Goal: Task Accomplishment & Management: Use online tool/utility

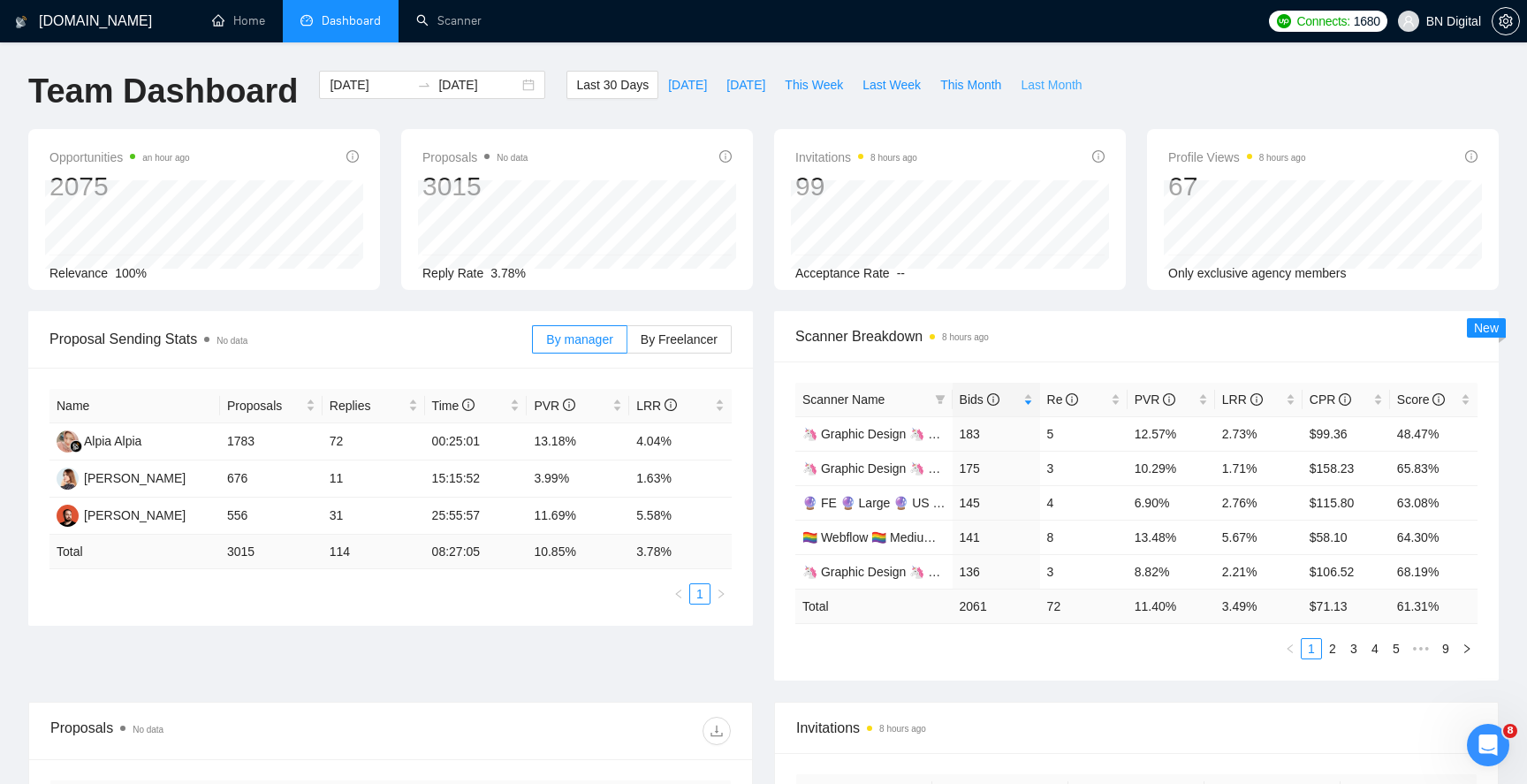
click at [1039, 80] on span "Last Month" at bounding box center [1051, 85] width 61 height 20
type input "2025-07-01"
type input "2025-07-31"
click at [615, 87] on span "Last 30 Days" at bounding box center [612, 85] width 72 height 20
type input "2025-07-21"
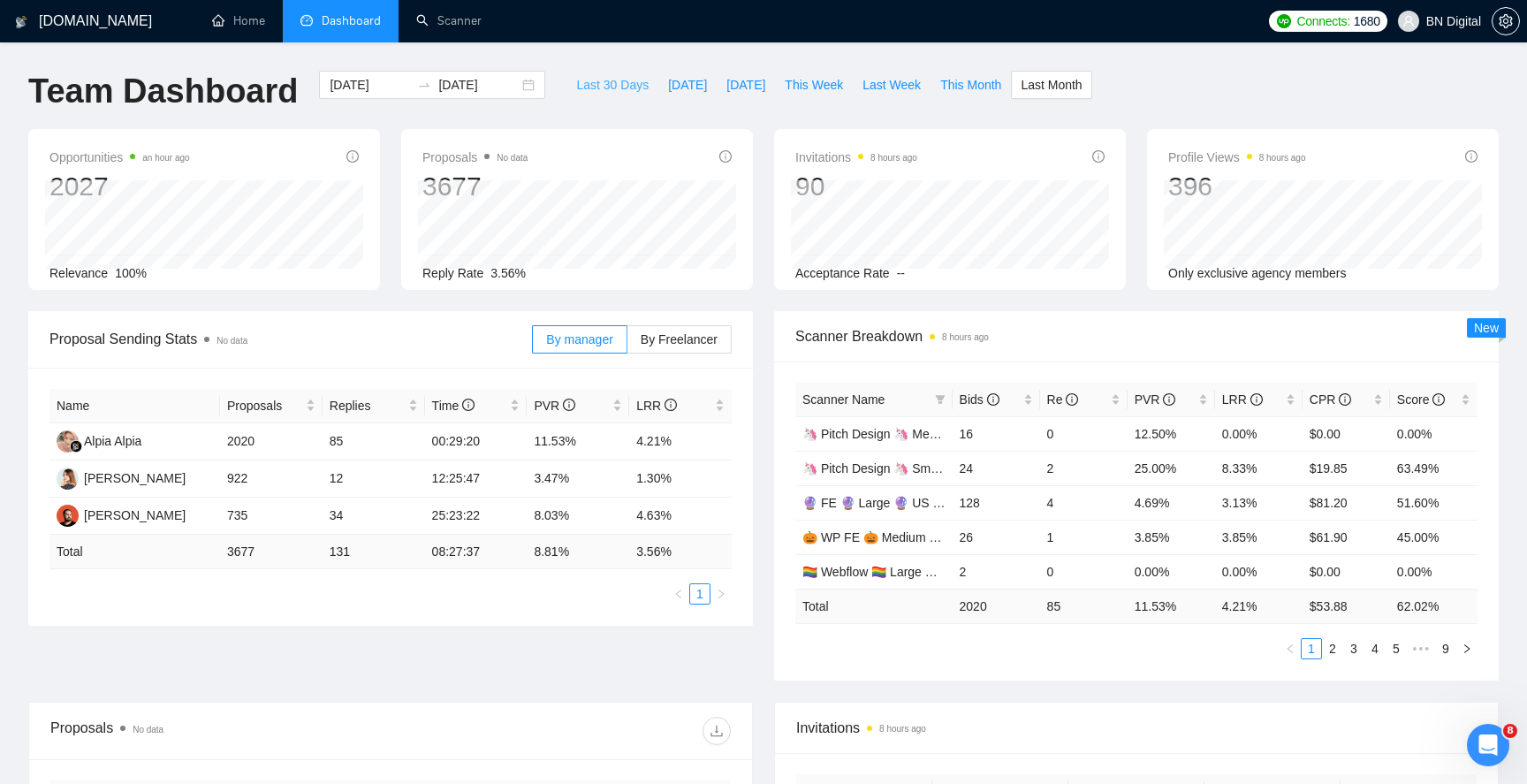
type input "2025-08-20"
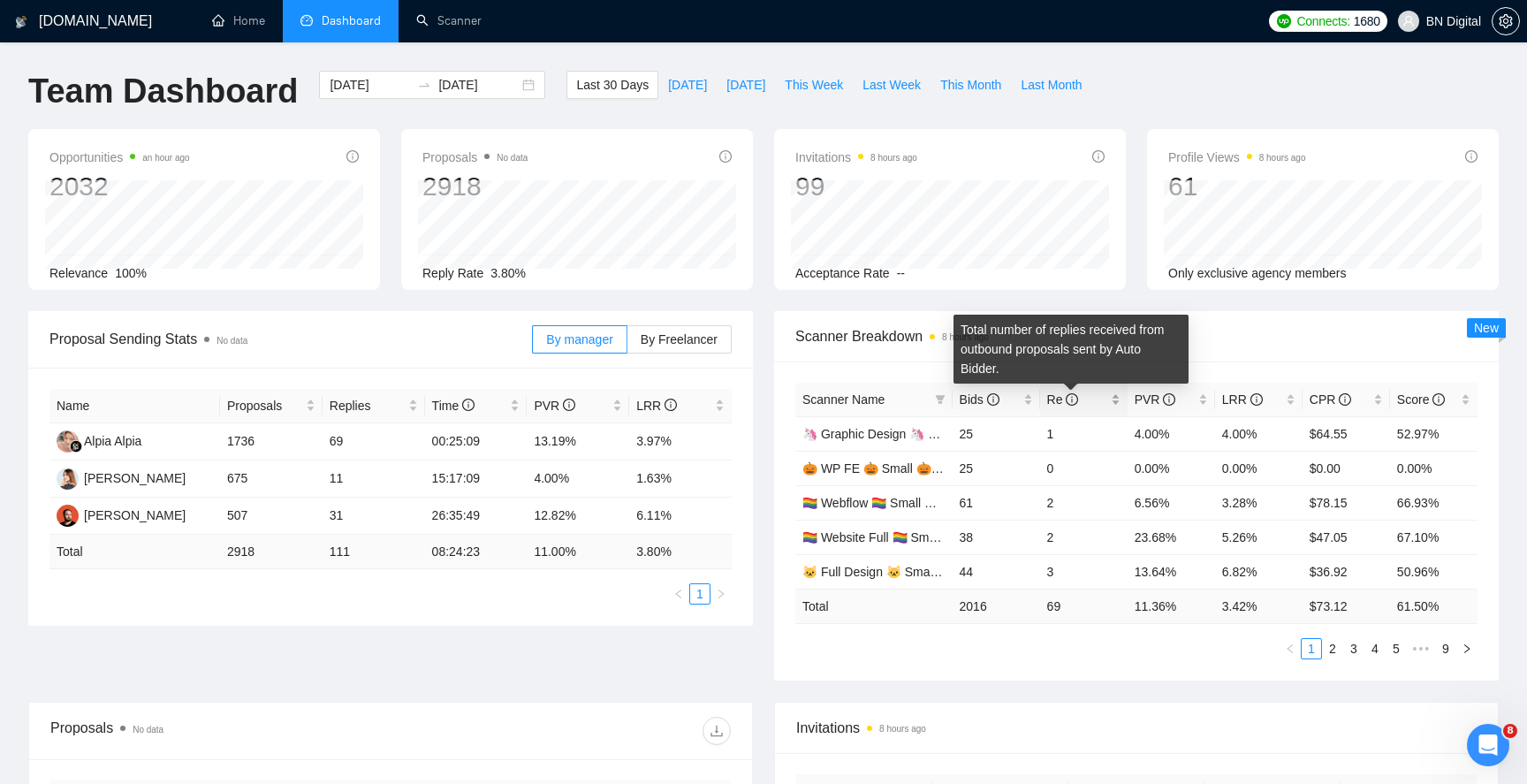
click at [1068, 404] on icon "info-circle" at bounding box center [1072, 399] width 13 height 13
click at [1061, 405] on span "Re" at bounding box center [1064, 399] width 32 height 14
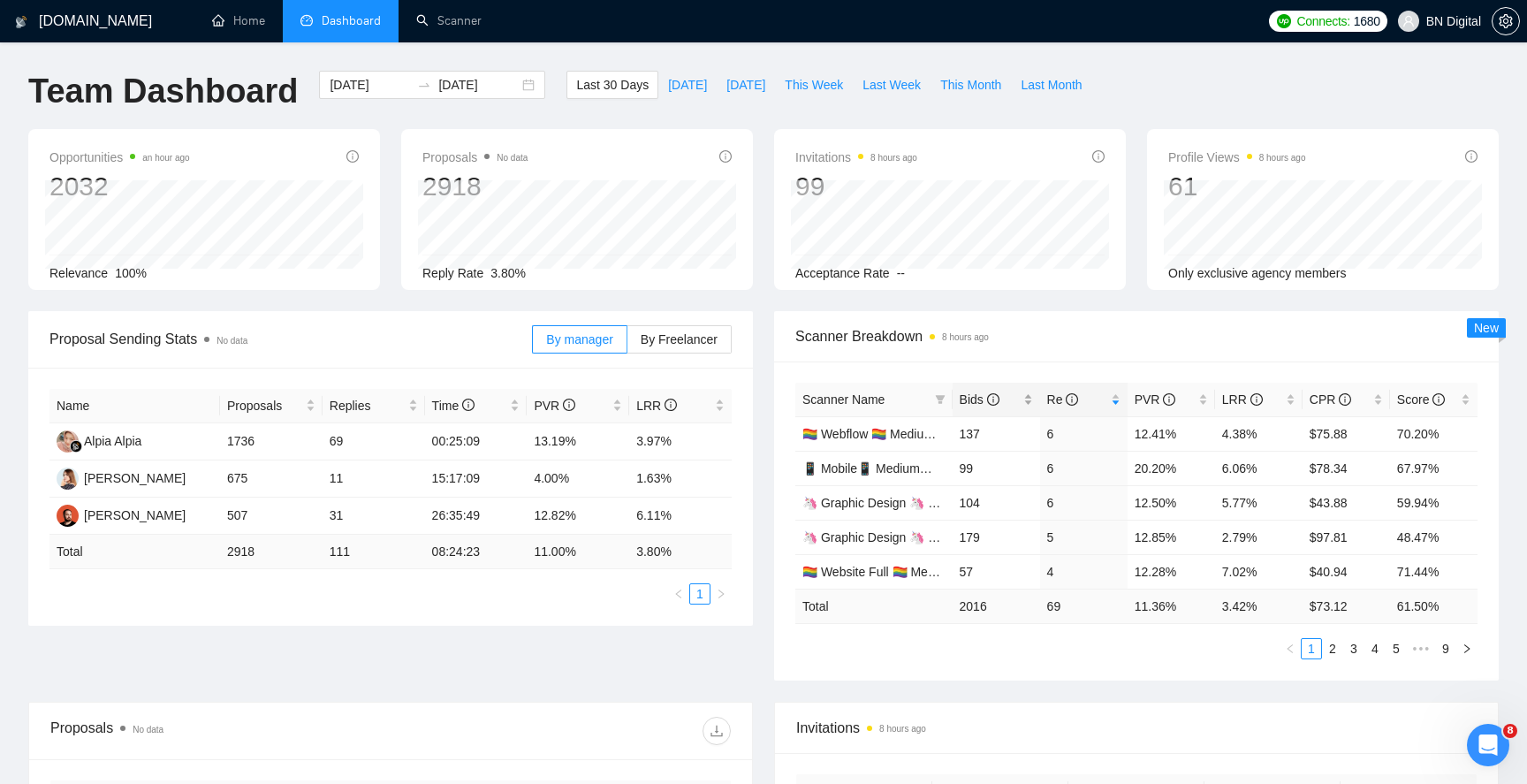
click at [970, 404] on span "Bids" at bounding box center [980, 399] width 40 height 14
click at [905, 437] on link "🦄 Graphic Design 🦄 Medium 🦄 Non US" at bounding box center [919, 434] width 235 height 14
click at [974, 396] on span "Bids" at bounding box center [980, 399] width 40 height 14
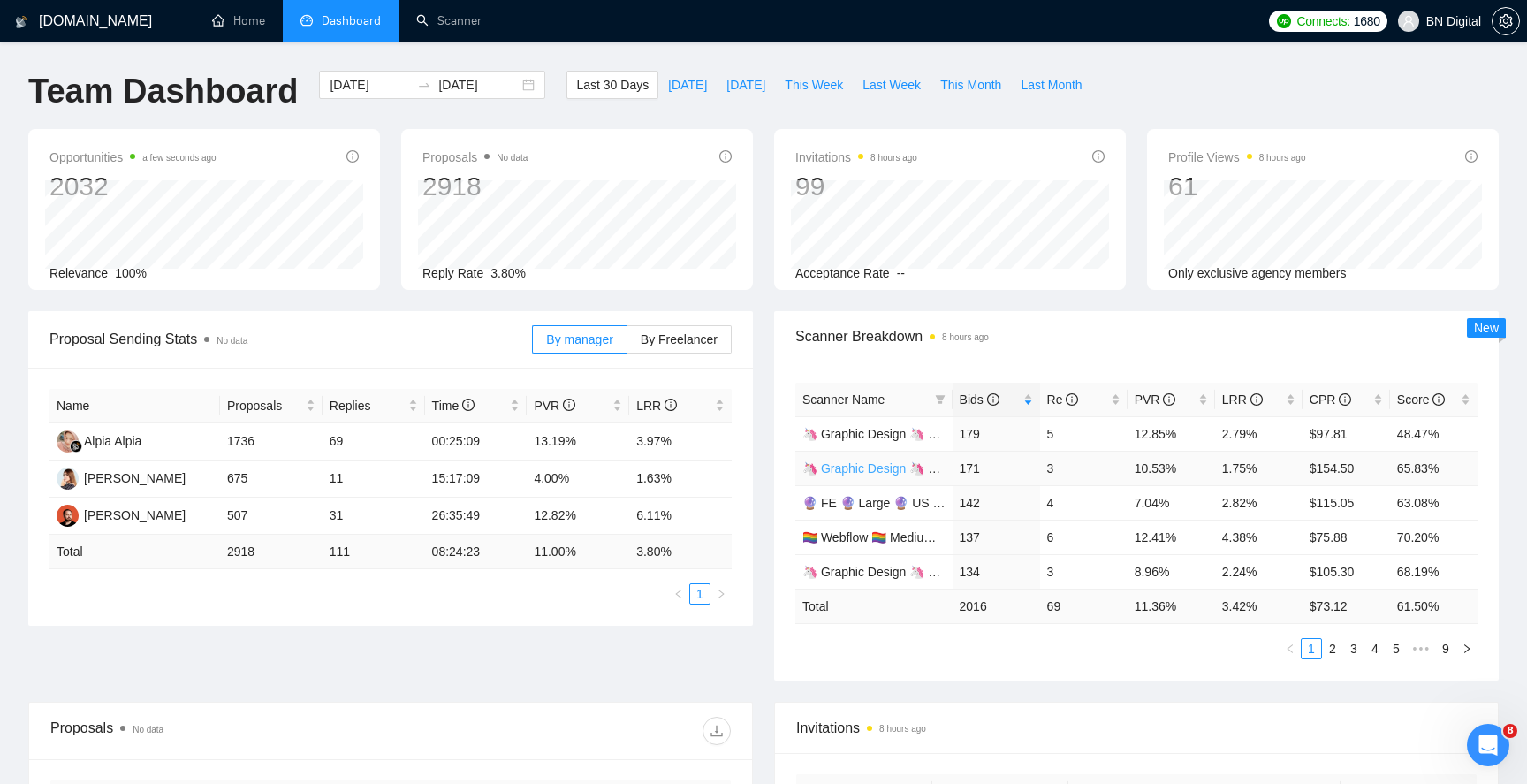
click at [869, 464] on link "🦄 Graphic Design 🦄 Medium 🦄 US Only" at bounding box center [921, 469] width 238 height 14
click at [960, 399] on div "Bids" at bounding box center [997, 399] width 73 height 20
click at [960, 400] on span "Bids" at bounding box center [980, 399] width 40 height 14
click at [1324, 400] on span "CPR" at bounding box center [1330, 399] width 42 height 14
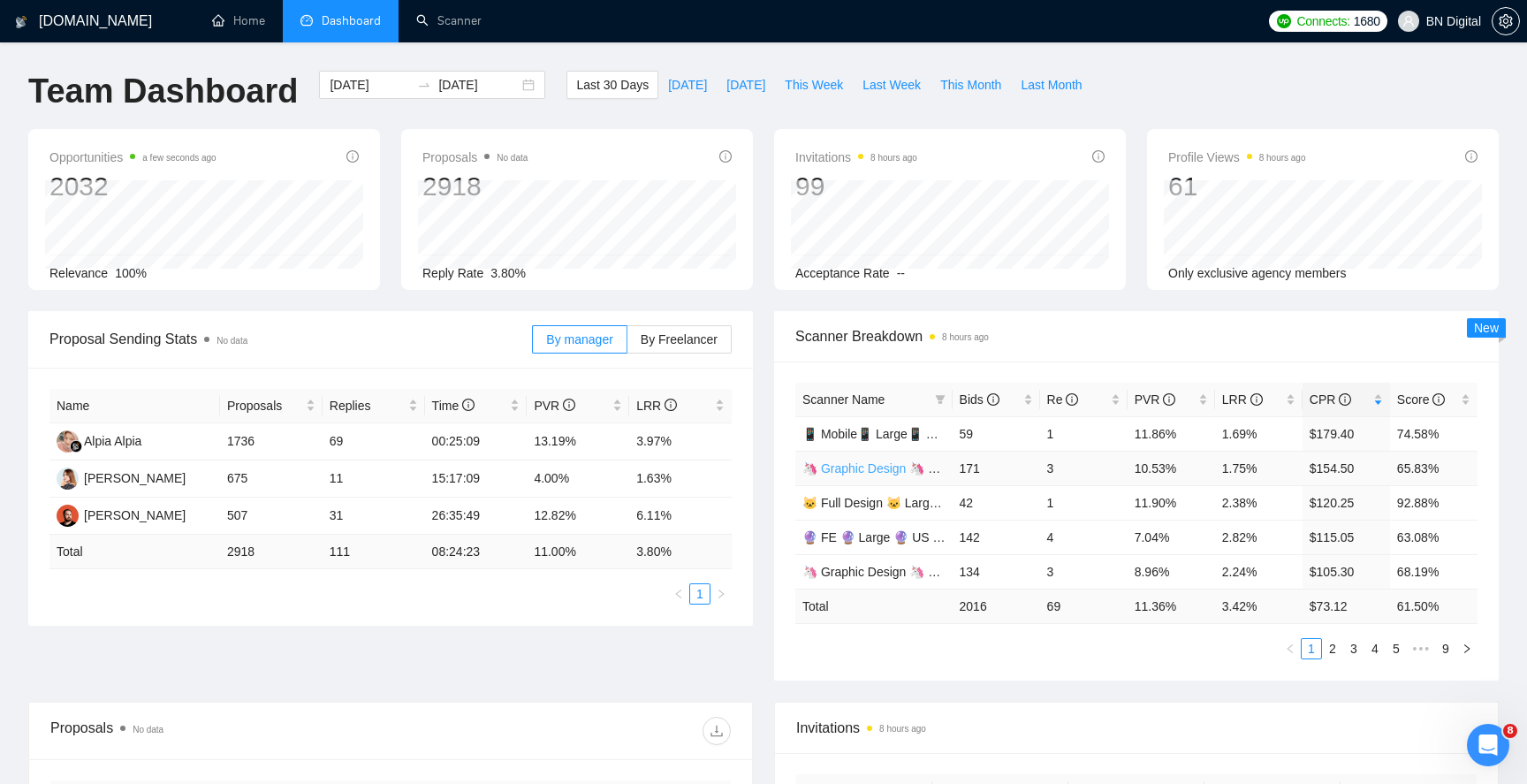
click at [895, 463] on link "🦄 Graphic Design 🦄 Medium 🦄 US Only" at bounding box center [921, 469] width 238 height 14
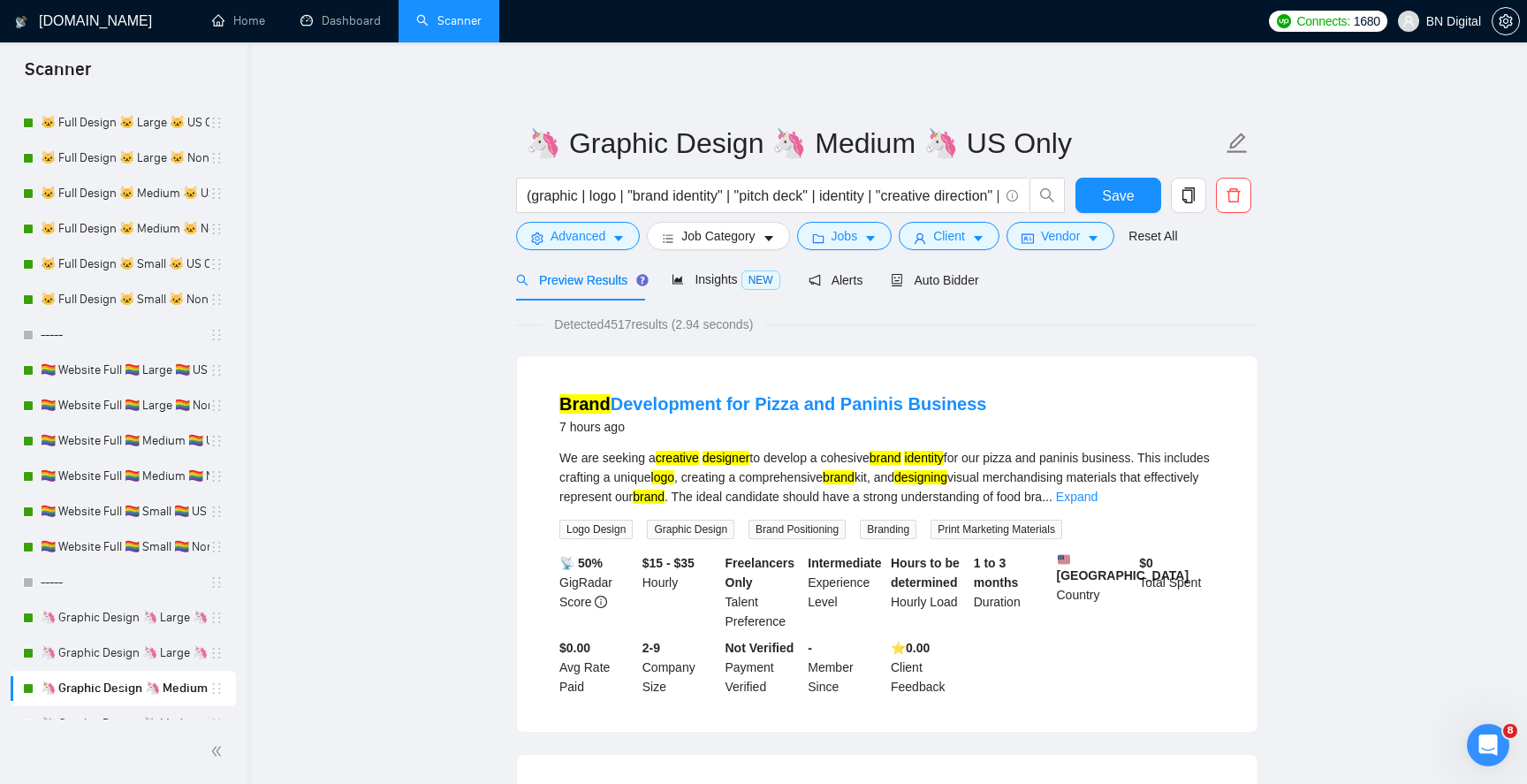
scroll to position [446, 0]
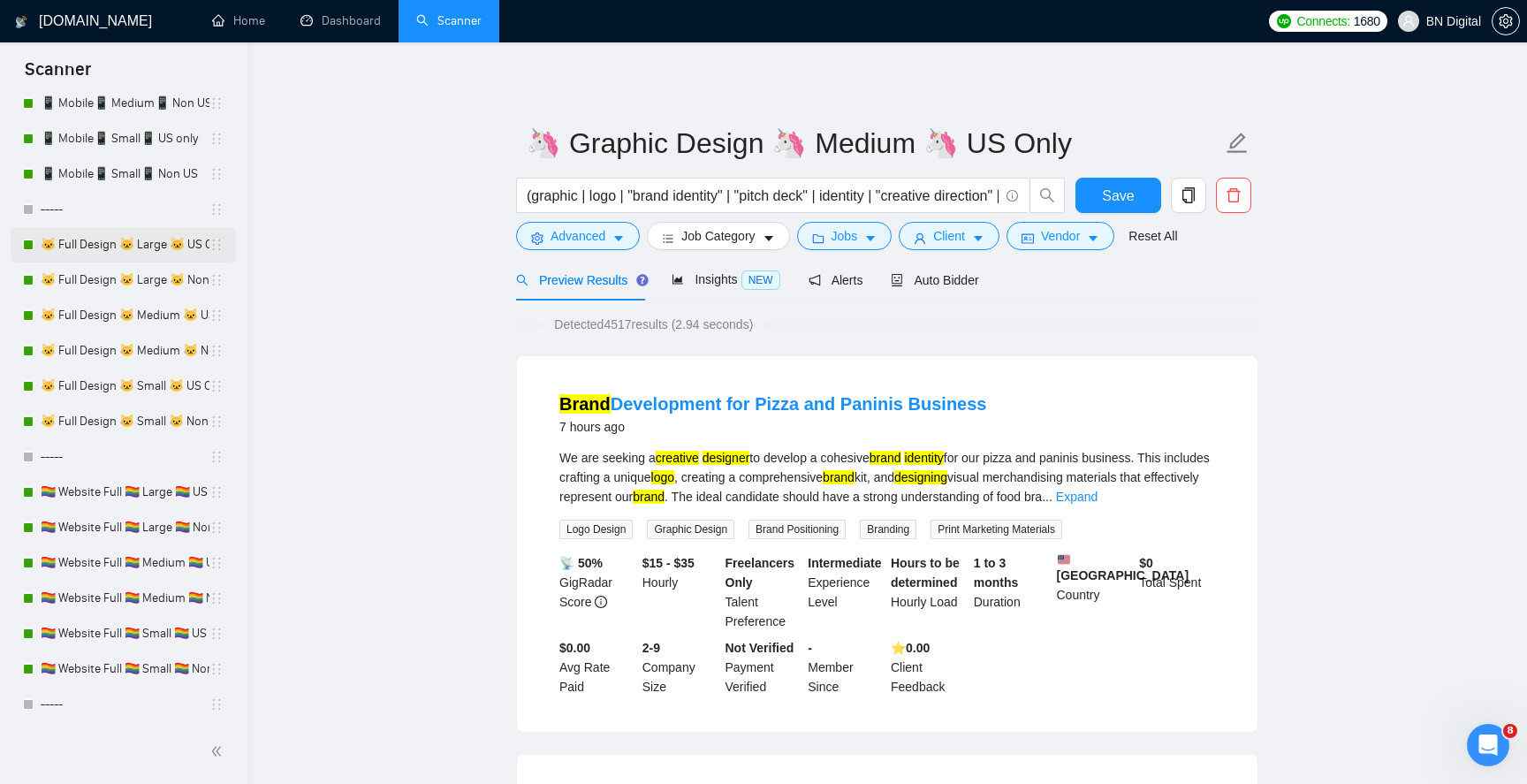
click at [125, 246] on link "🐱 Full Design 🐱 Large 🐱 US Only" at bounding box center [125, 245] width 169 height 36
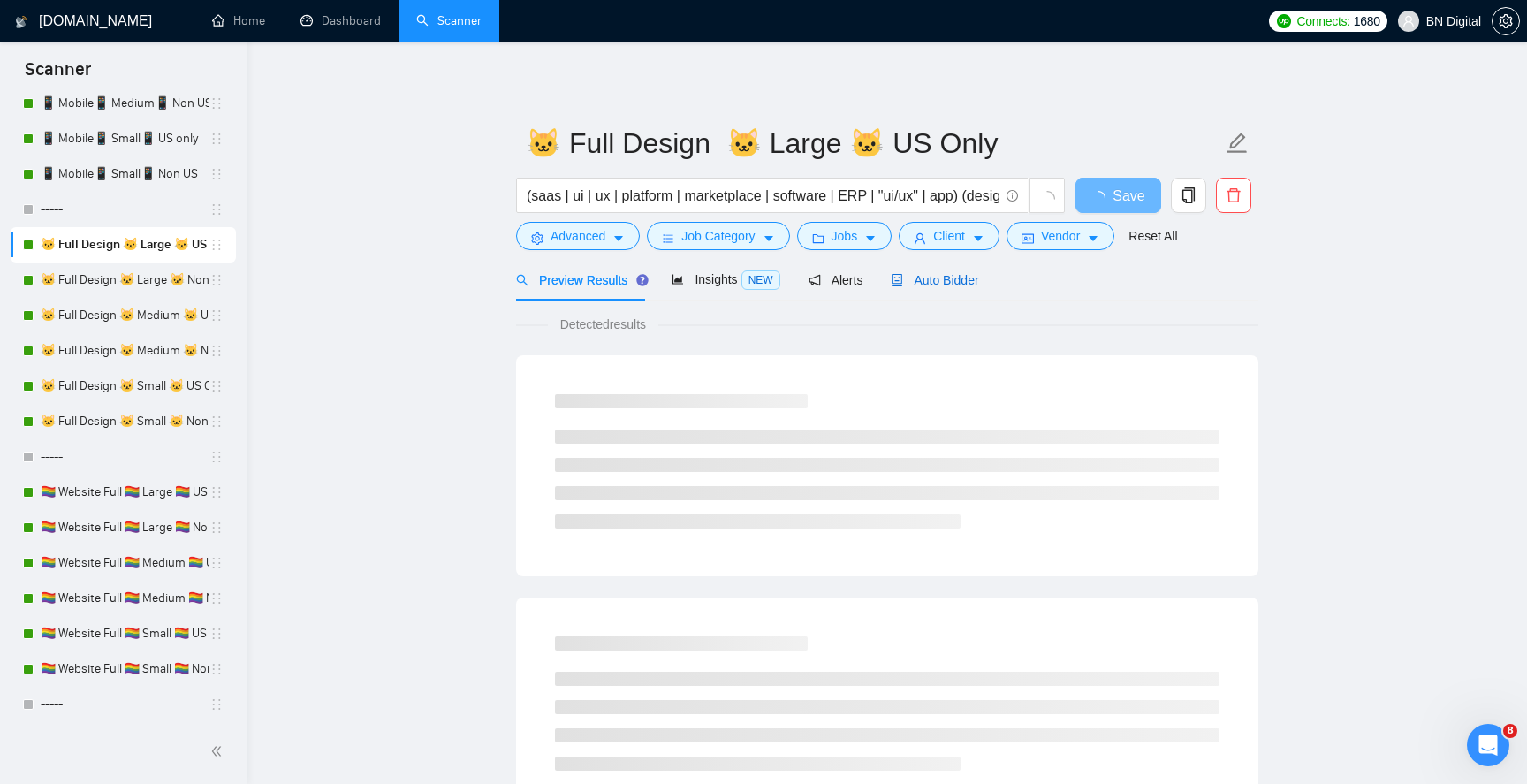
click at [931, 280] on span "Auto Bidder" at bounding box center [934, 280] width 88 height 14
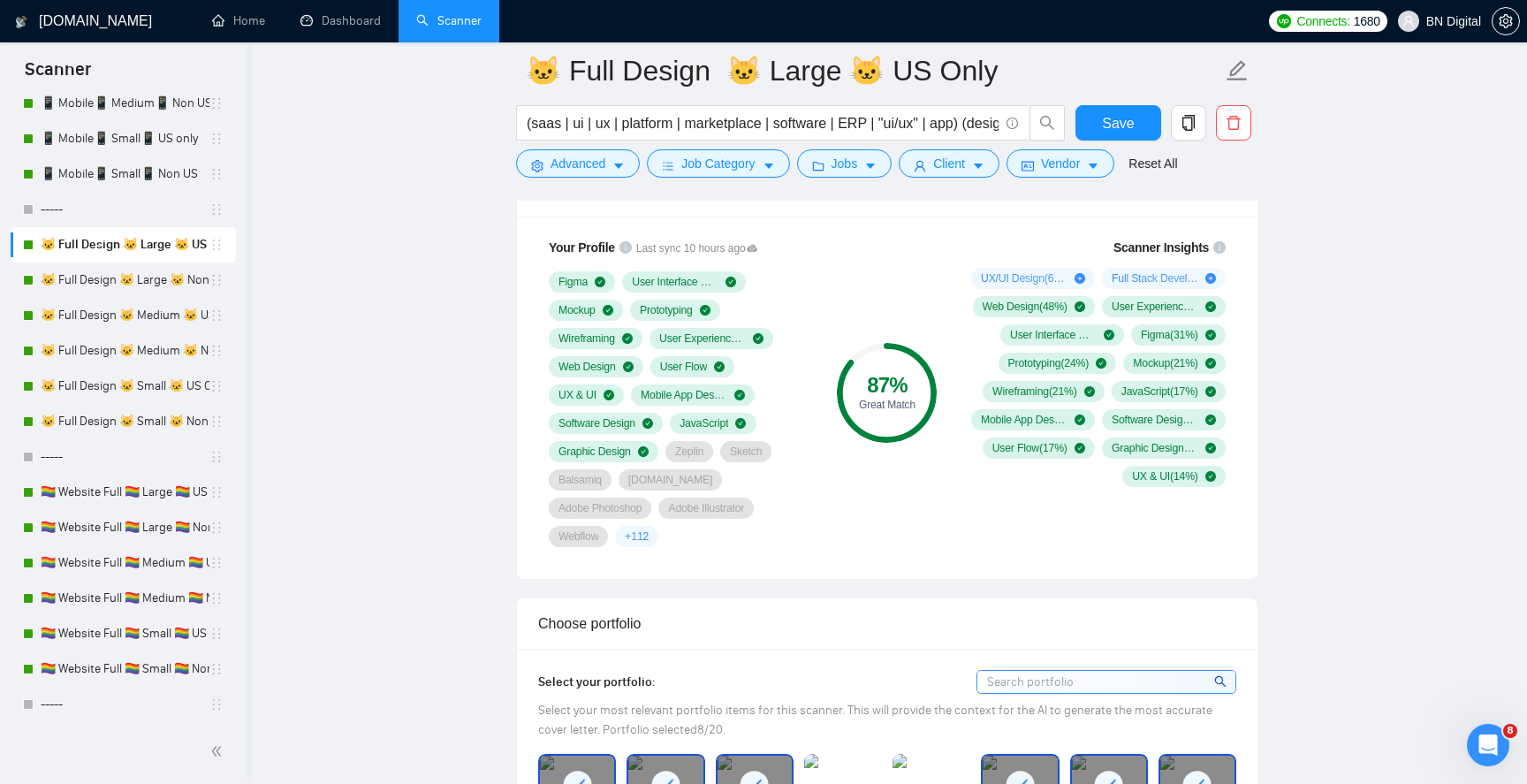
scroll to position [1406, 0]
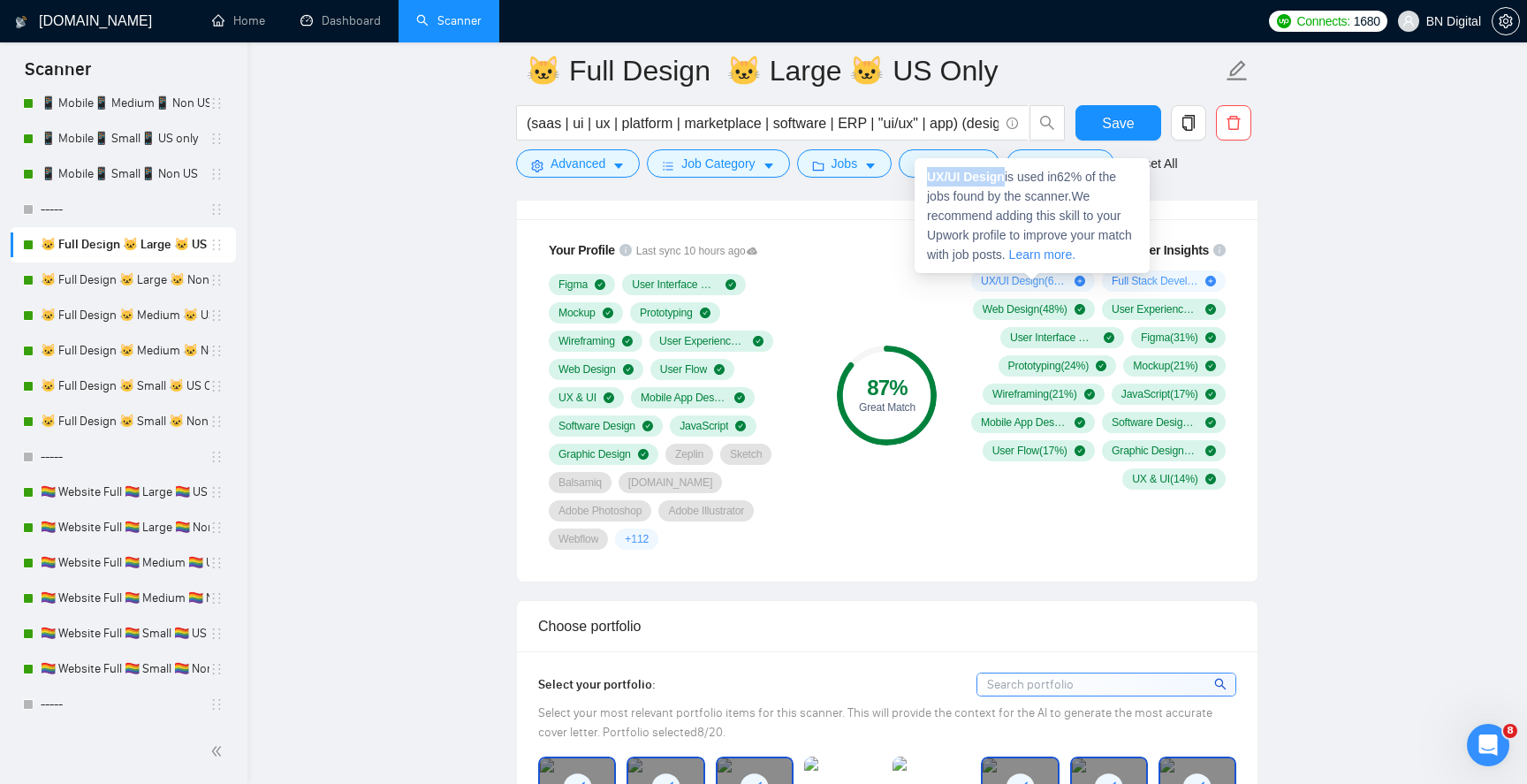
drag, startPoint x: 1005, startPoint y: 178, endPoint x: 918, endPoint y: 172, distance: 87.2
click at [918, 172] on div "UX/UI Design is used in 62 % of the jobs found by the scanner. We recommend add…" at bounding box center [1031, 215] width 235 height 115
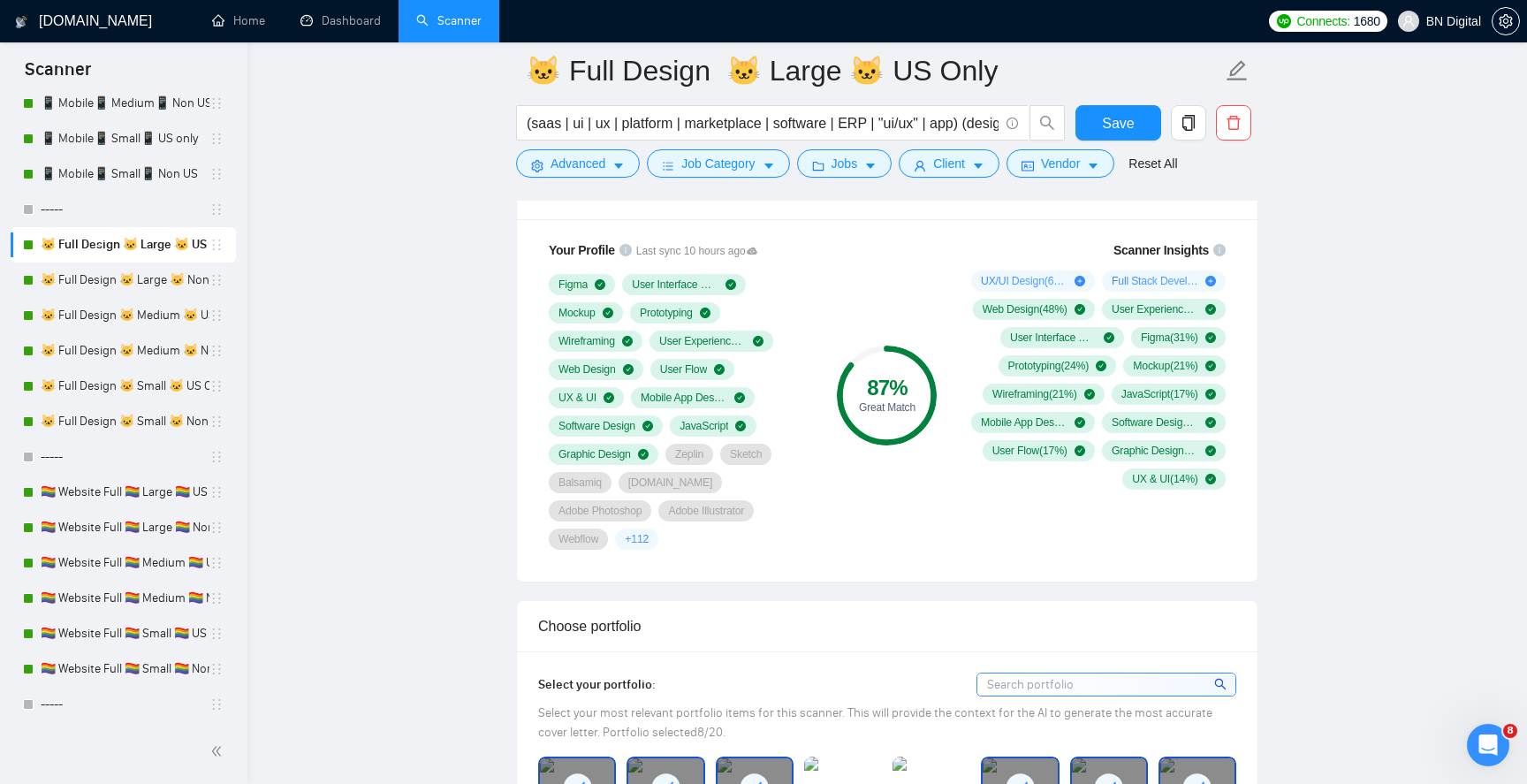
copy strong "UX/UI Design"
click at [156, 271] on link "🐱 Full Design 🐱 Large 🐱 Non US" at bounding box center [125, 280] width 169 height 36
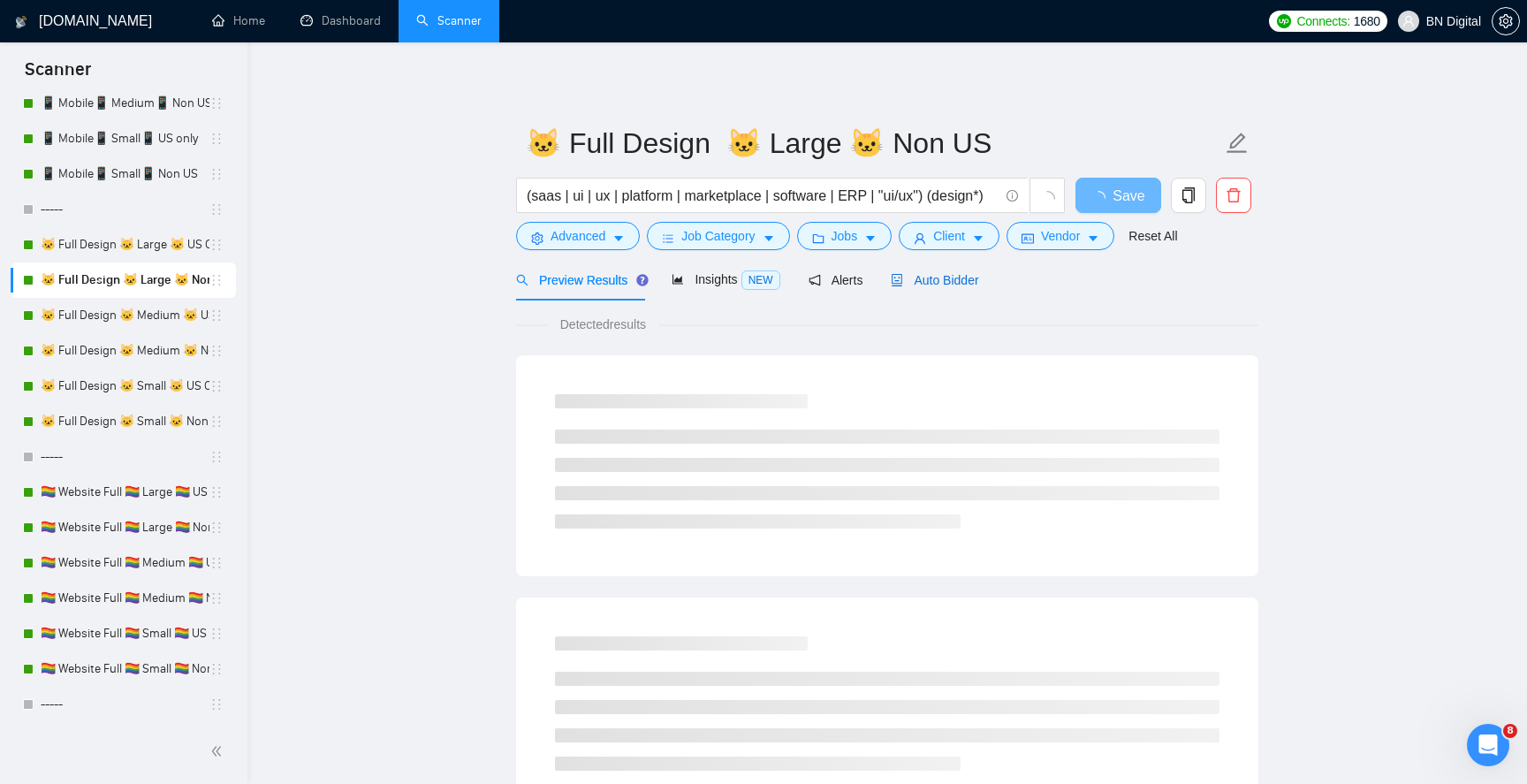
click at [933, 283] on span "Auto Bidder" at bounding box center [934, 280] width 88 height 14
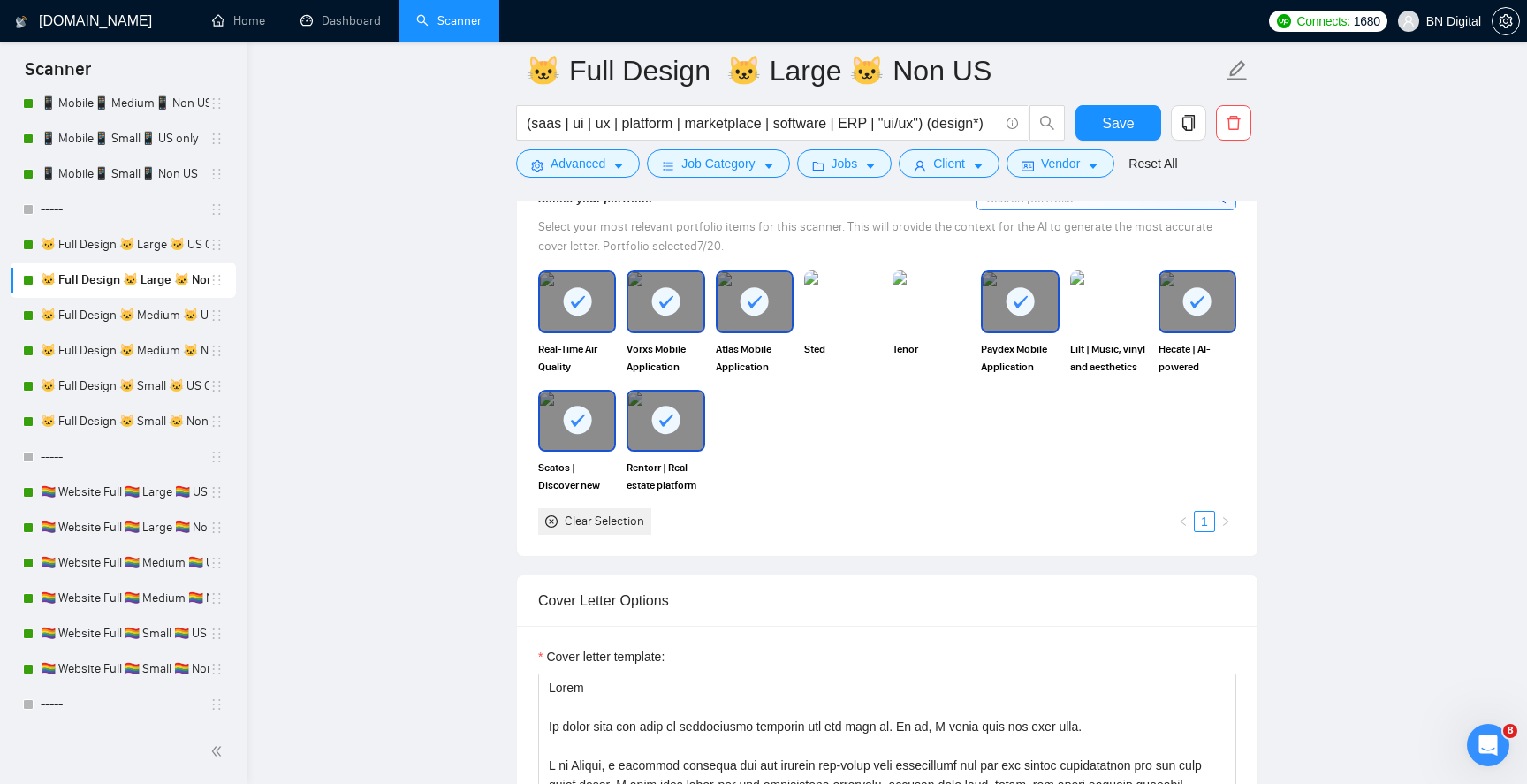
scroll to position [1692, 0]
